Goal: Find specific page/section: Find specific page/section

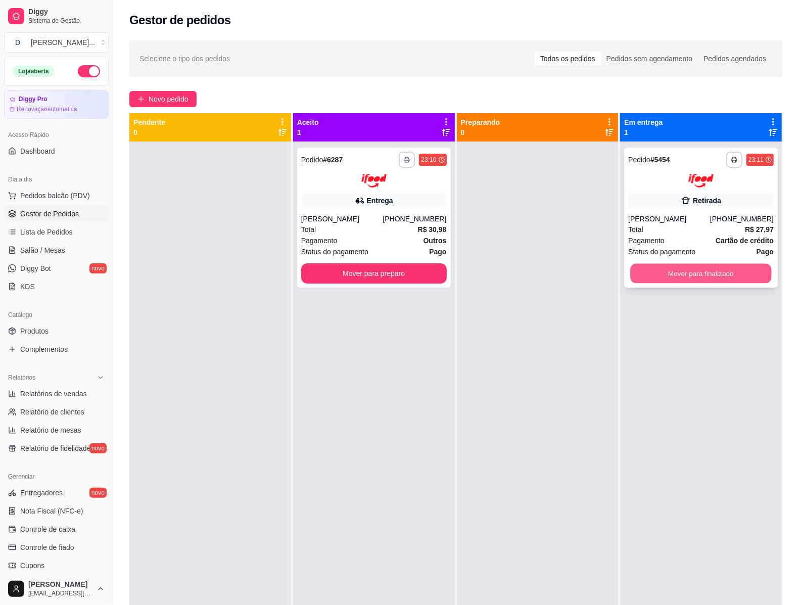
click at [645, 274] on button "Mover para finalizado" at bounding box center [701, 273] width 141 height 20
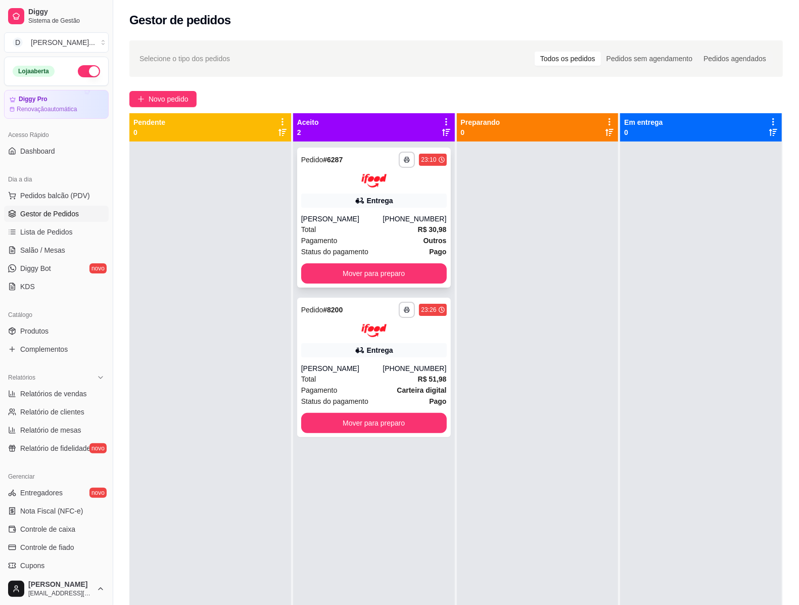
click at [403, 242] on div "Pagamento Outros" at bounding box center [374, 240] width 146 height 11
click at [370, 365] on div "[PERSON_NAME]" at bounding box center [342, 368] width 82 height 10
click at [344, 220] on div "[PERSON_NAME]" at bounding box center [342, 219] width 82 height 10
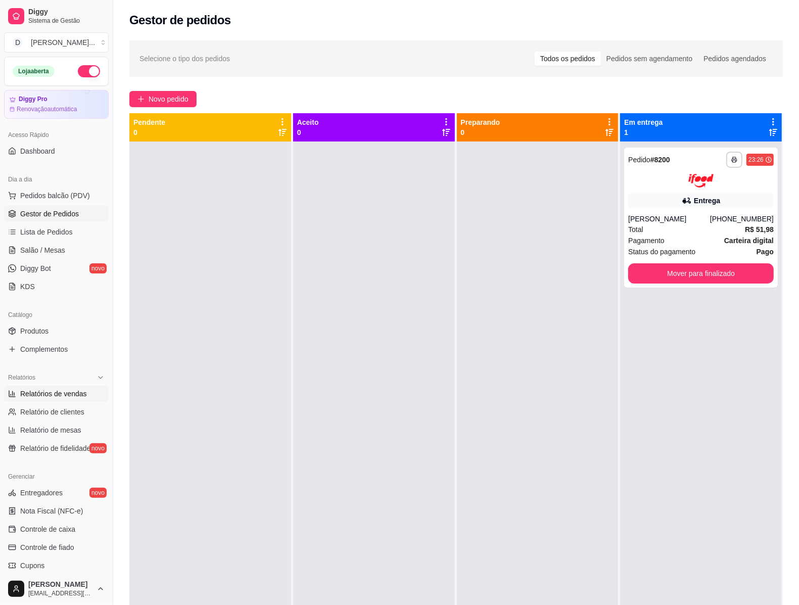
click at [66, 397] on span "Relatórios de vendas" at bounding box center [53, 394] width 67 height 10
select select "ALL"
select select "0"
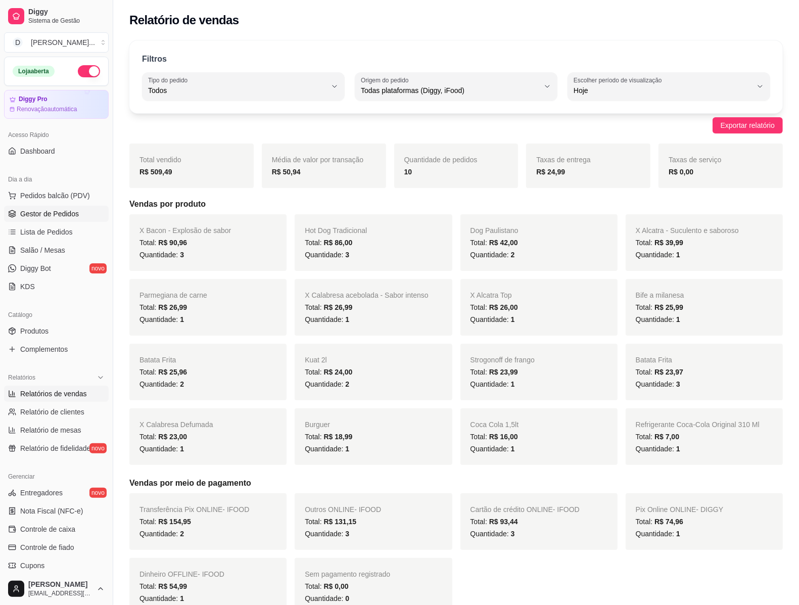
click at [51, 218] on span "Gestor de Pedidos" at bounding box center [49, 214] width 59 height 10
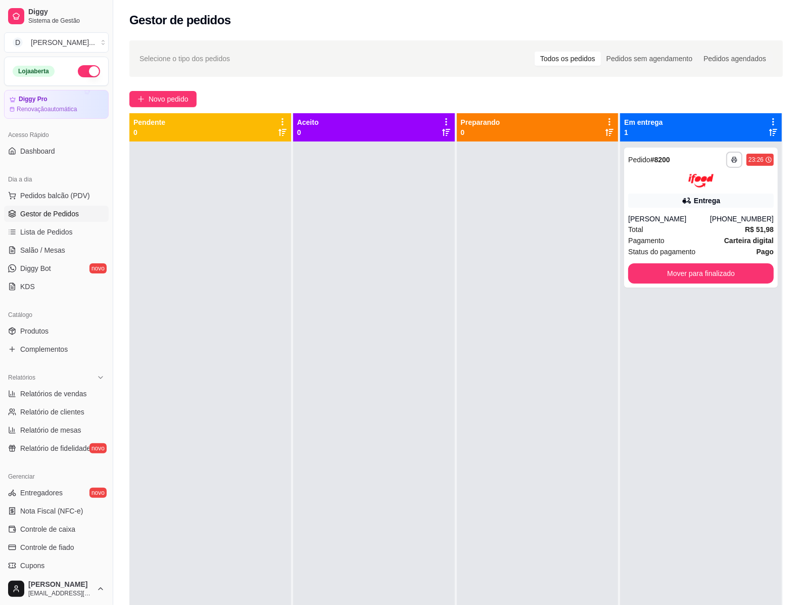
click at [522, 351] on div at bounding box center [538, 444] width 162 height 605
drag, startPoint x: 455, startPoint y: 378, endPoint x: 456, endPoint y: 383, distance: 5.2
click at [457, 383] on div at bounding box center [538, 444] width 162 height 605
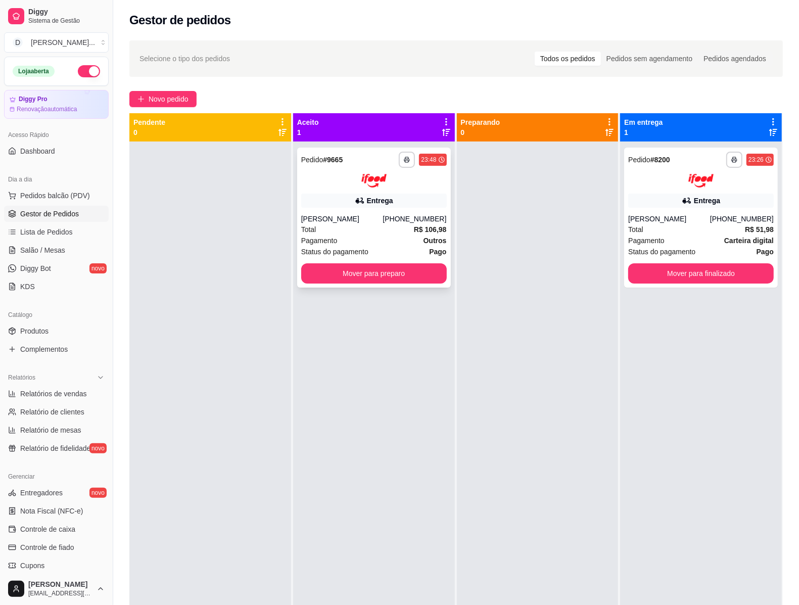
click at [383, 215] on div "[PERSON_NAME]" at bounding box center [342, 219] width 82 height 10
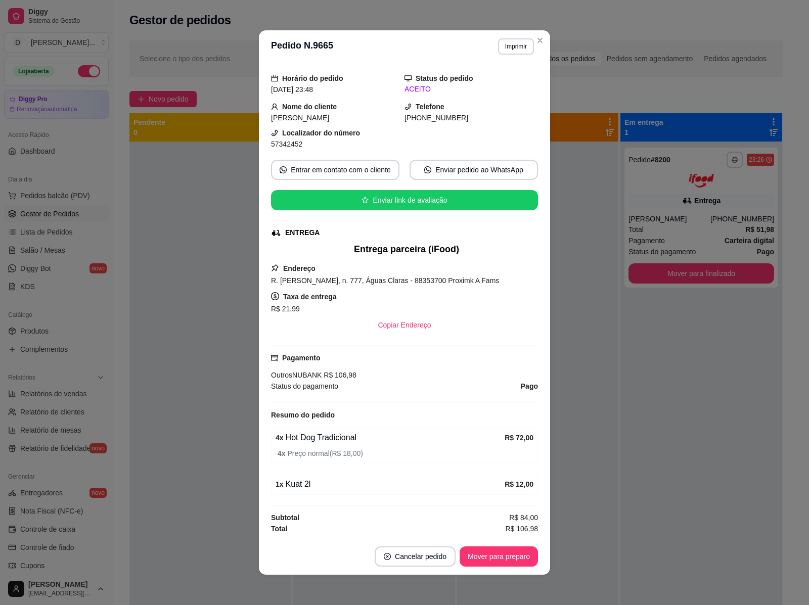
scroll to position [2, 0]
